Goal: Transaction & Acquisition: Purchase product/service

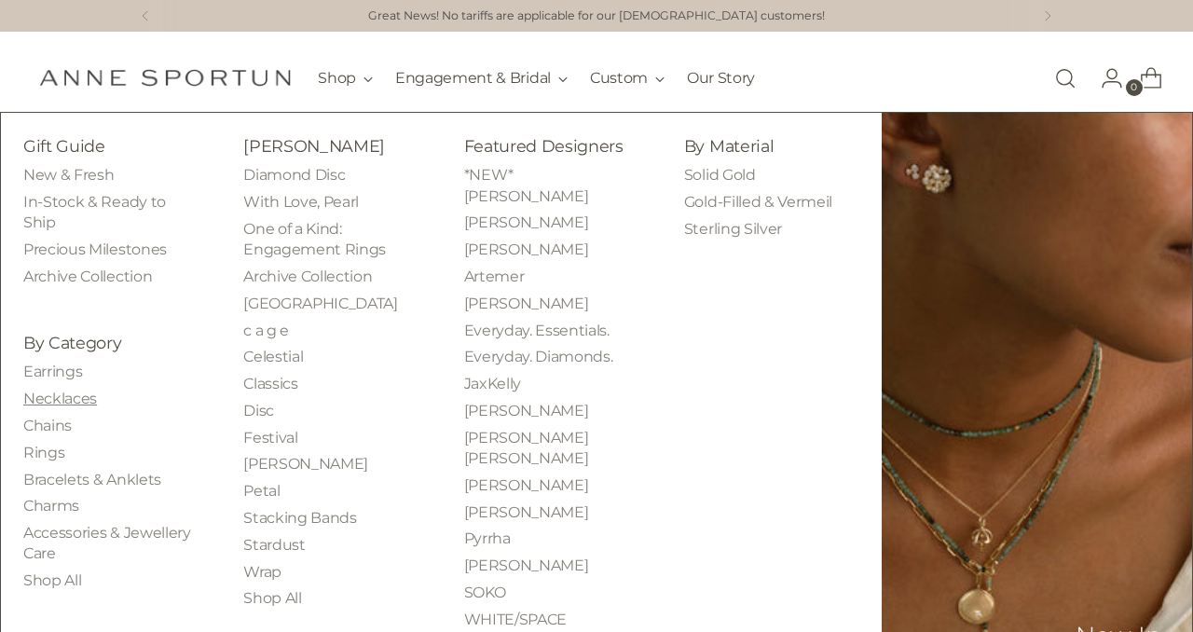
click at [61, 403] on link "Necklaces" at bounding box center [60, 399] width 74 height 18
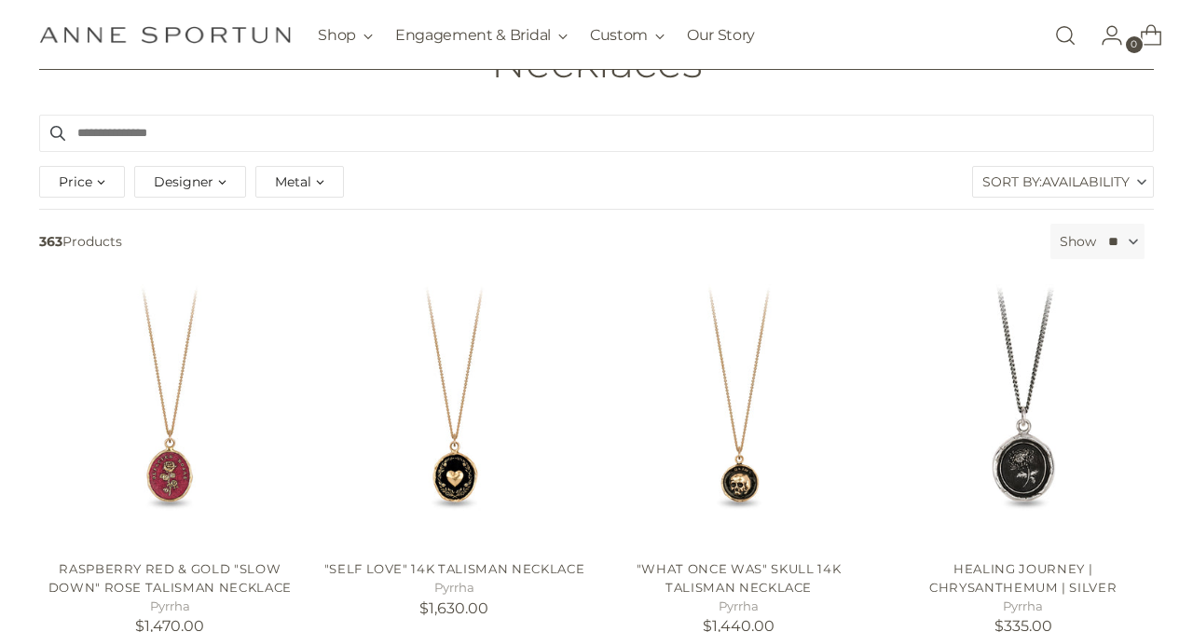
scroll to position [191, 0]
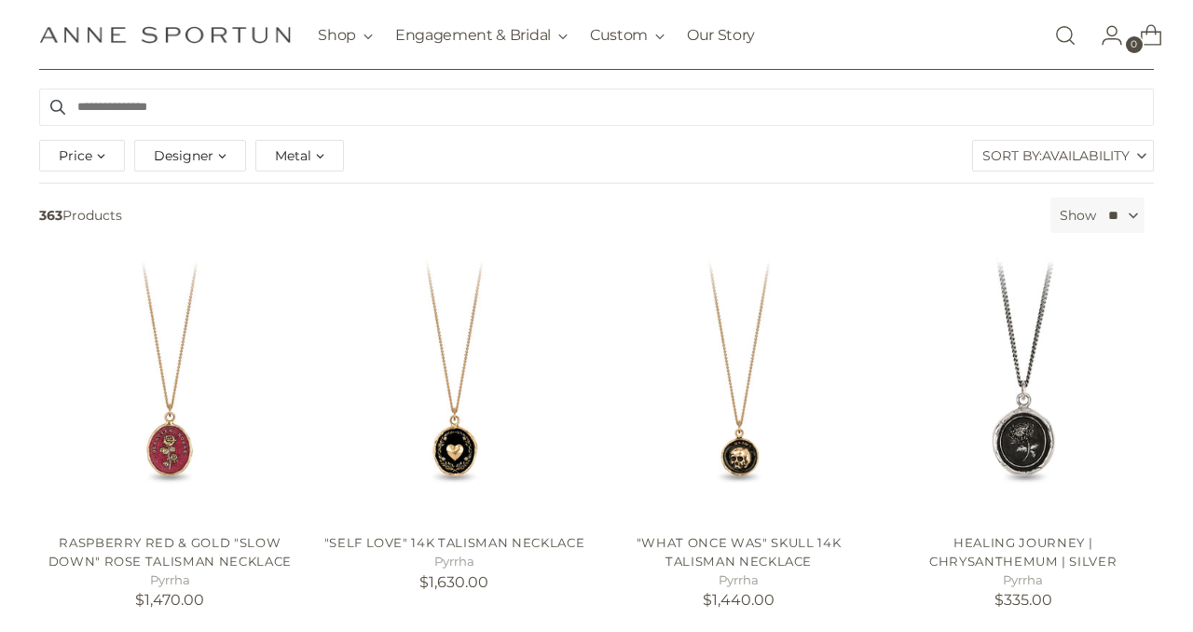
click at [184, 157] on span "Designer" at bounding box center [184, 155] width 60 height 21
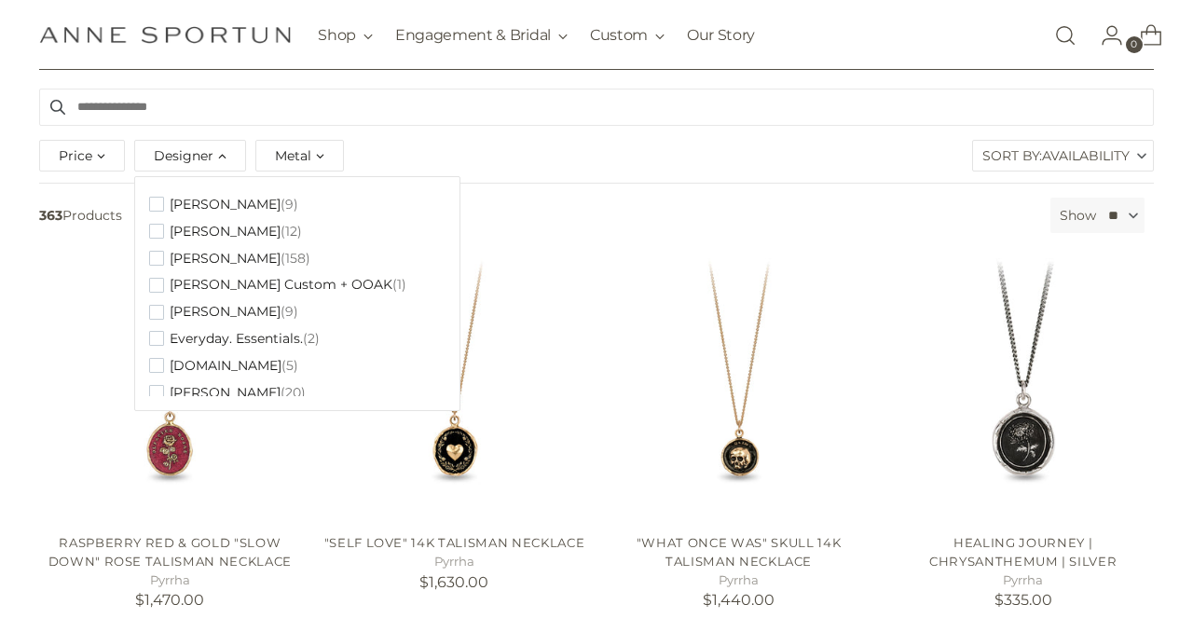
click at [281, 153] on span "Metal" at bounding box center [293, 155] width 36 height 21
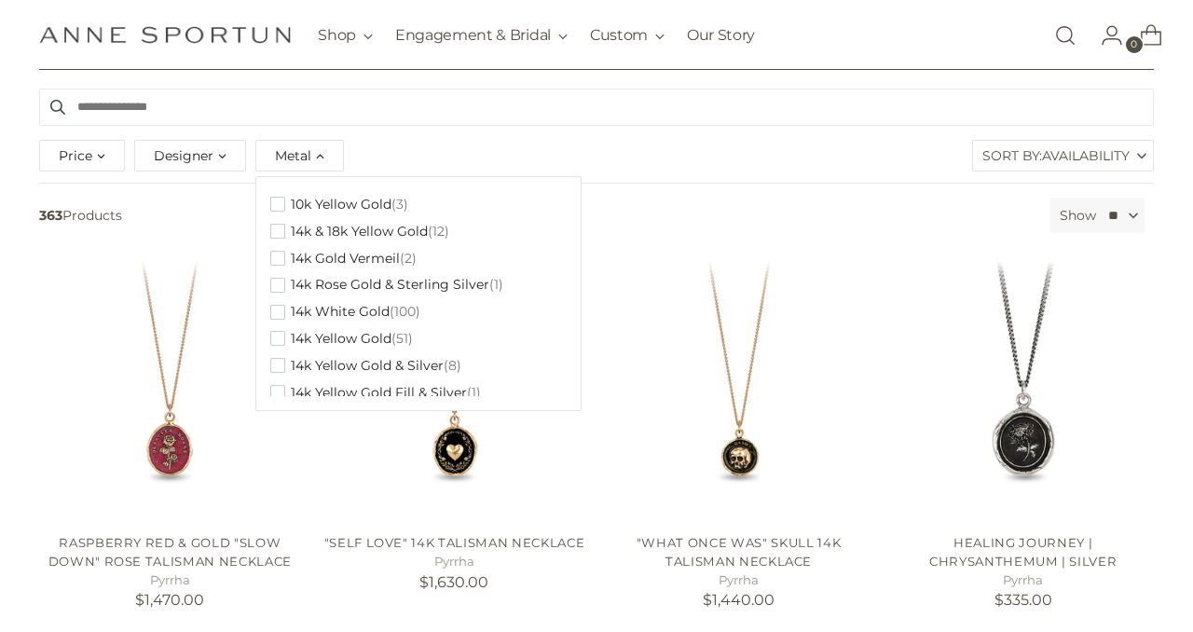
click at [394, 153] on div "Price *** - ***** $110.00 $14,760.00 Designer [PERSON_NAME] (9) [PERSON_NAME] (…" at bounding box center [596, 159] width 1124 height 48
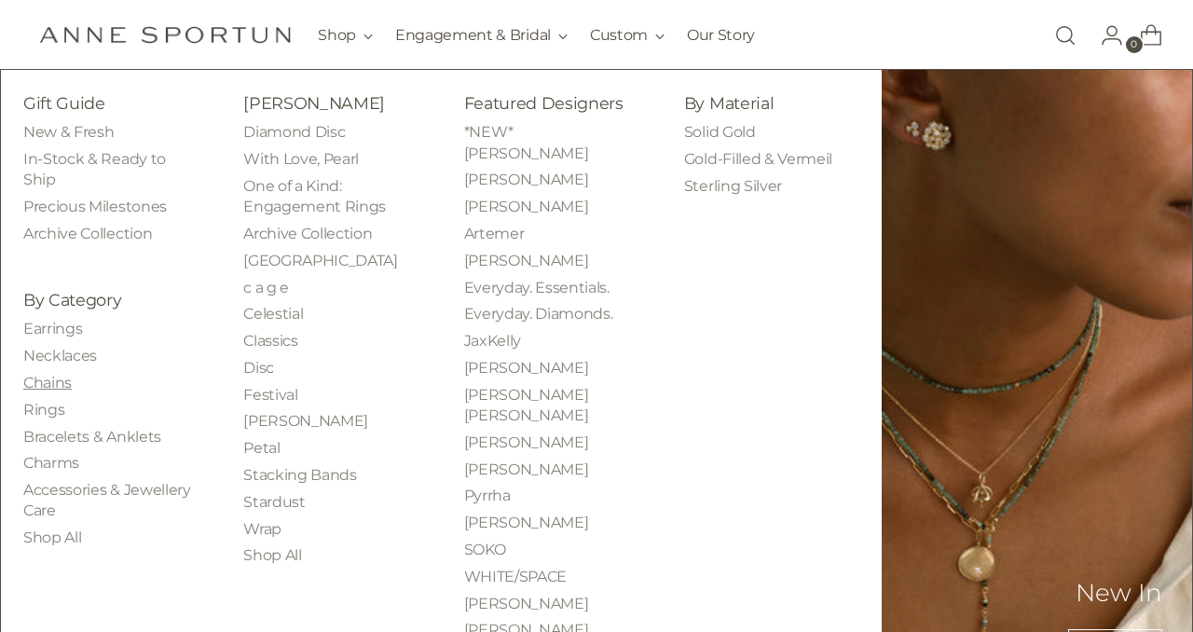
click at [60, 385] on link "Chains" at bounding box center [47, 383] width 48 height 18
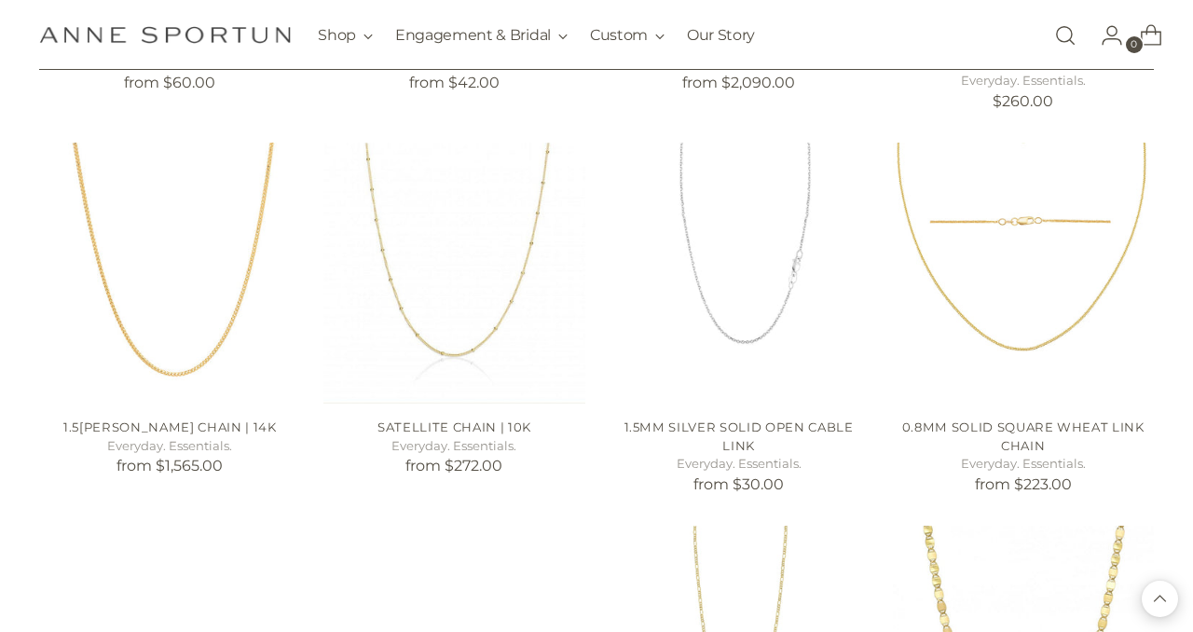
scroll to position [1946, 0]
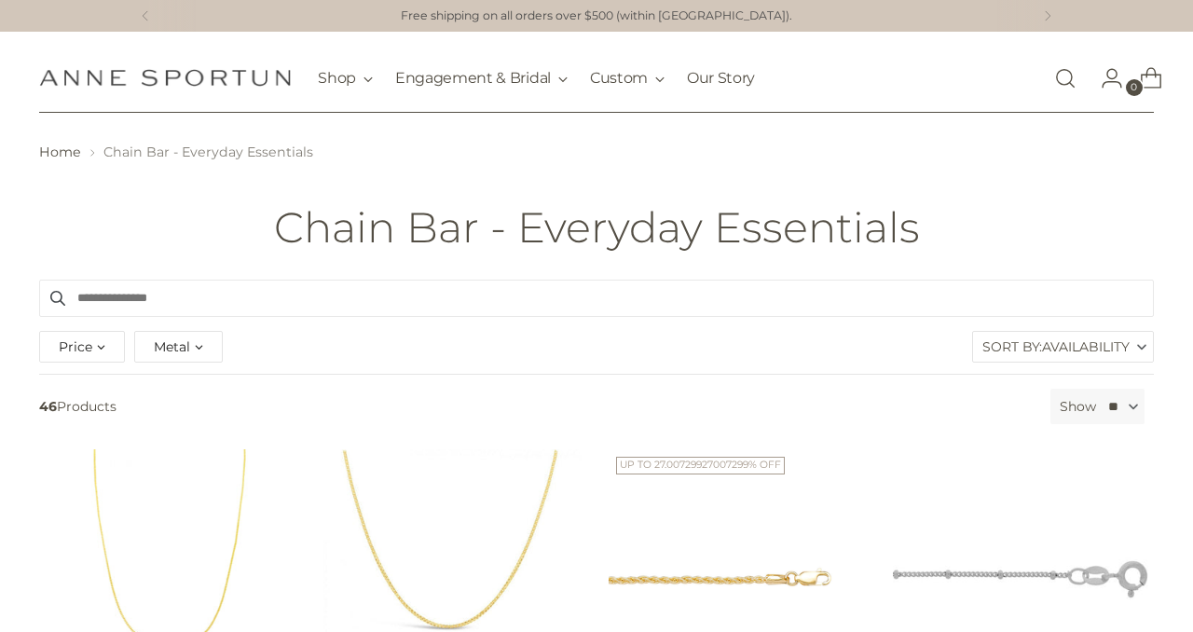
click at [1031, 349] on label "Sort By: Availability" at bounding box center [1063, 347] width 180 height 30
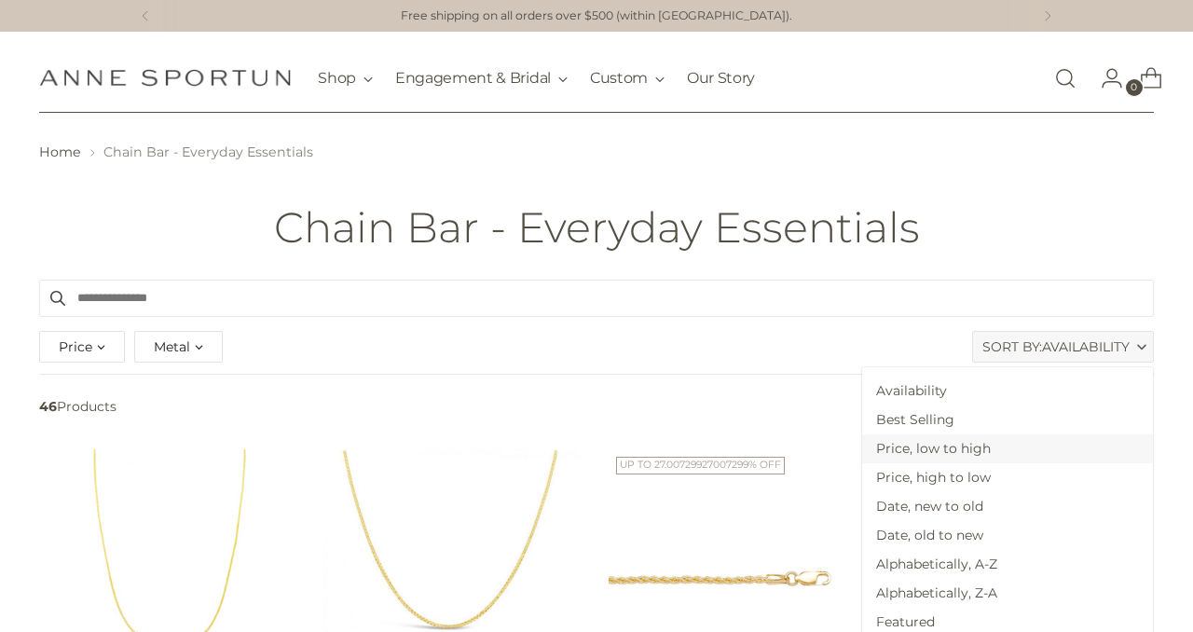
click at [991, 458] on span "Price, low to high" at bounding box center [1007, 448] width 291 height 29
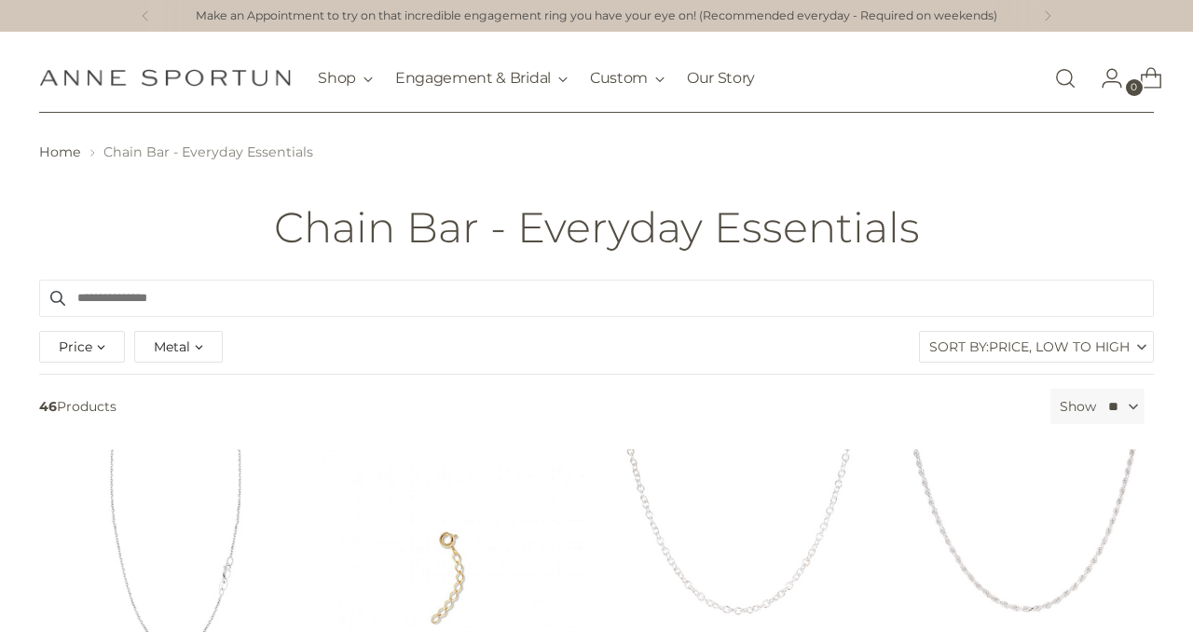
click at [1061, 78] on link "Open search modal" at bounding box center [1065, 78] width 37 height 37
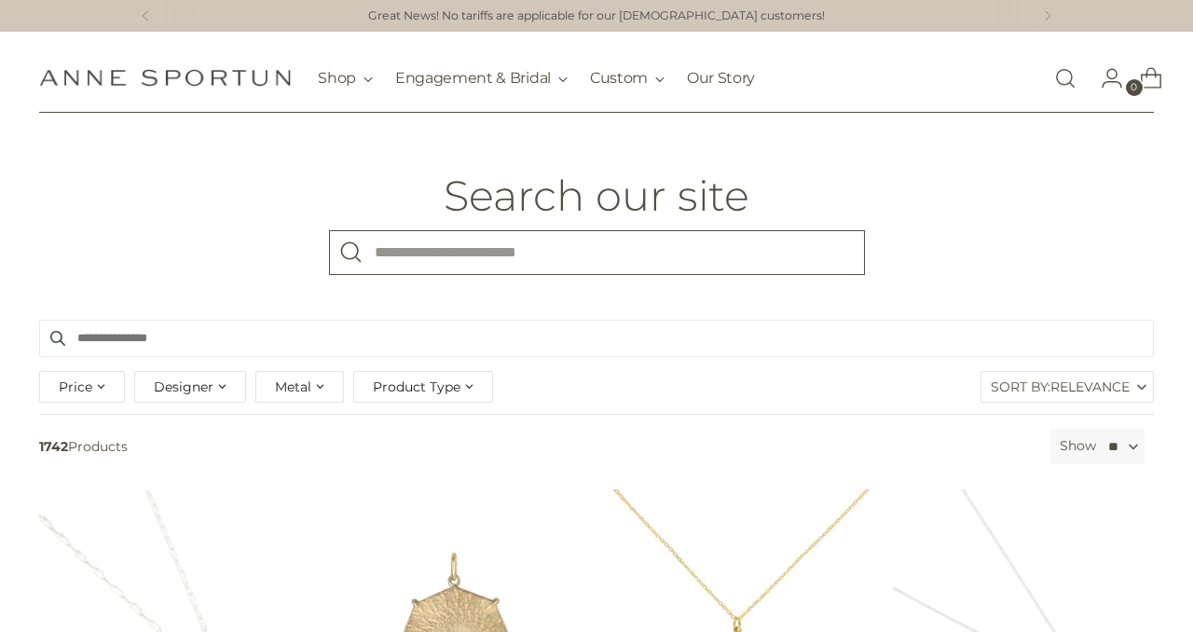
click at [474, 254] on input "What are you looking for?" at bounding box center [597, 252] width 536 height 45
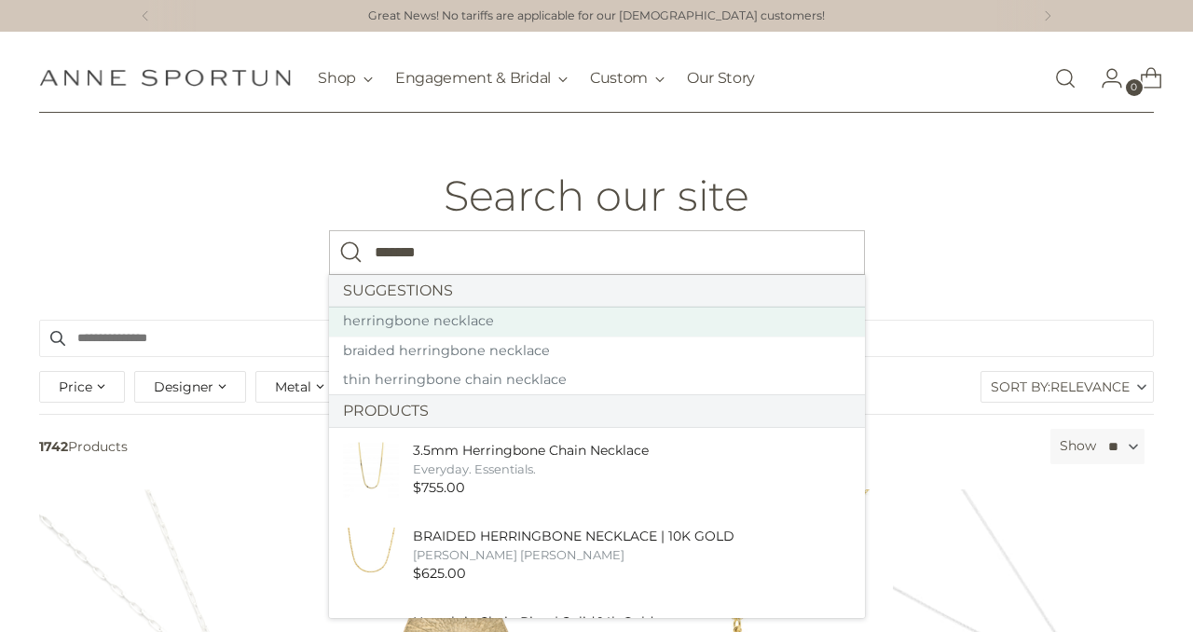
click at [494, 323] on link "herringbone necklace" at bounding box center [597, 322] width 536 height 30
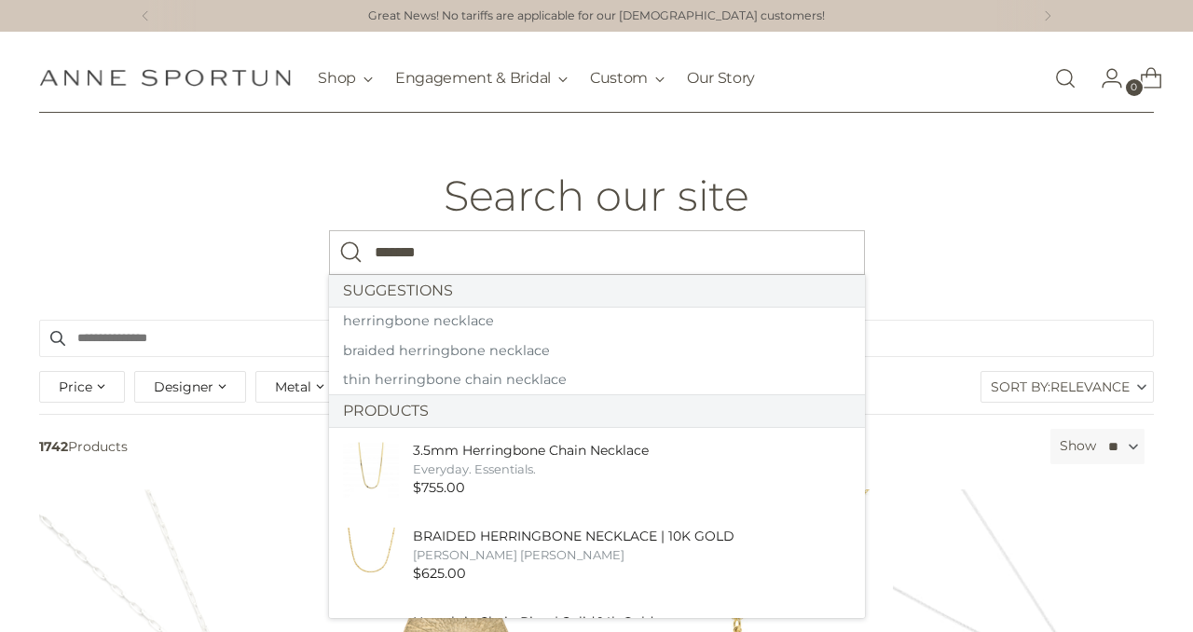
type input "*******"
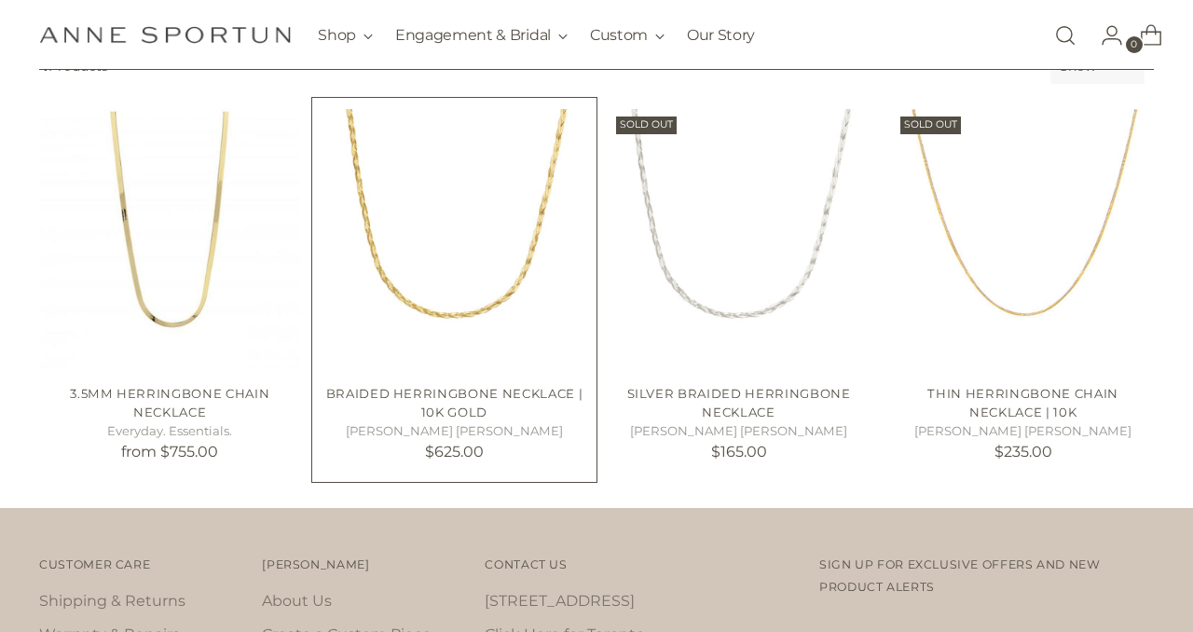
scroll to position [422, 0]
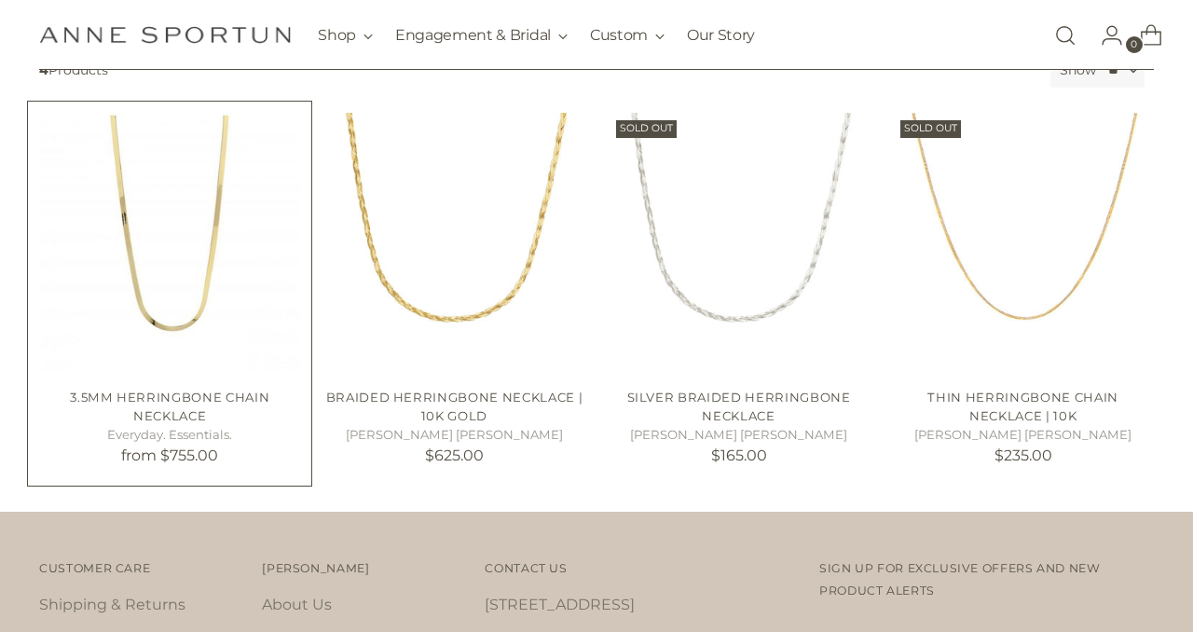
click at [0, 0] on img "3.5mm Herringbone Chain Necklace" at bounding box center [0, 0] width 0 height 0
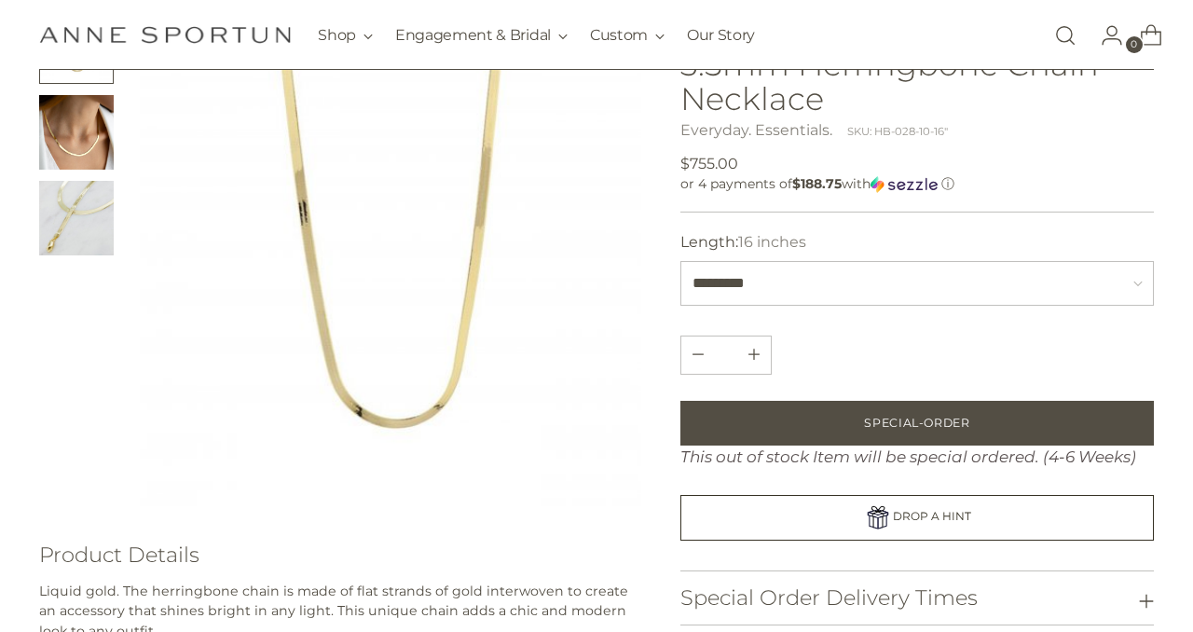
scroll to position [610, 0]
